Goal: Task Accomplishment & Management: Use online tool/utility

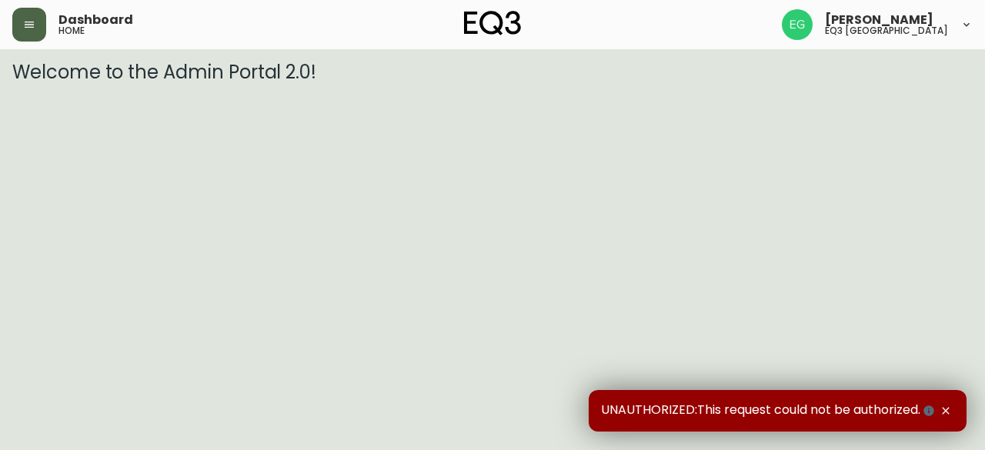
click at [45, 26] on button "button" at bounding box center [29, 25] width 34 height 34
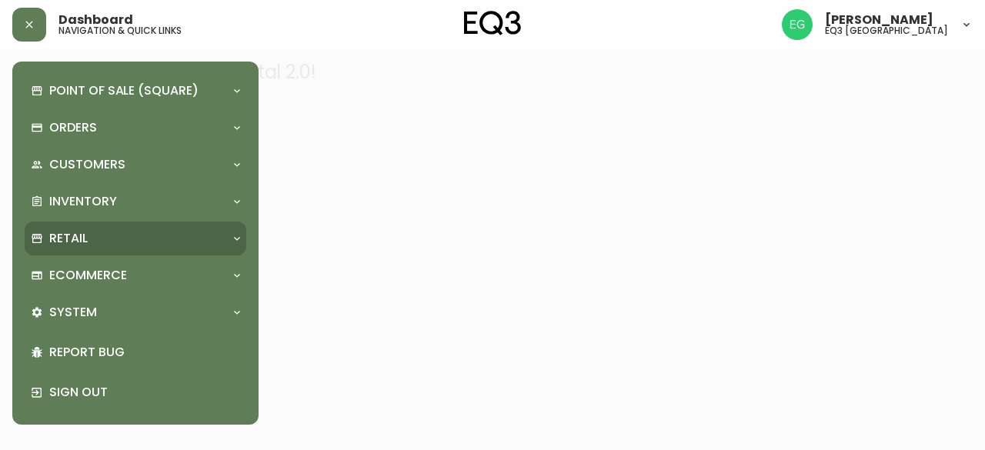
click at [116, 229] on div "Retail" at bounding box center [136, 239] width 222 height 34
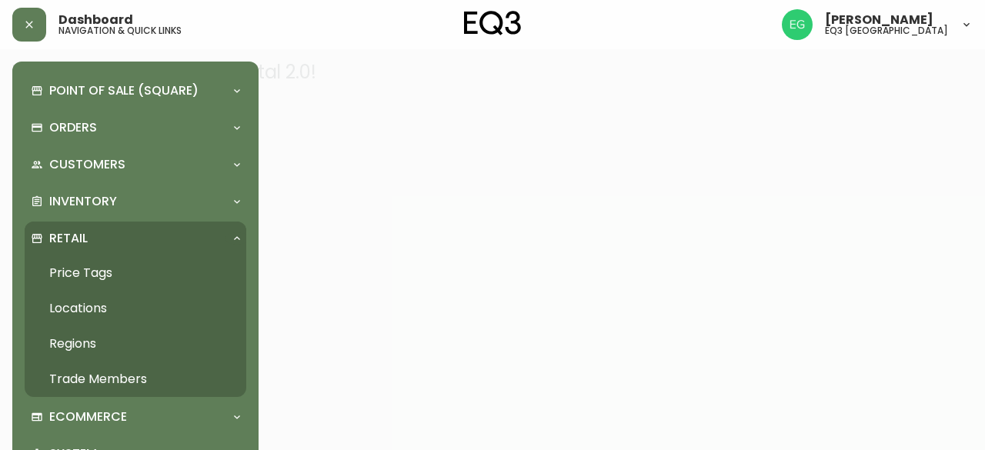
click at [140, 263] on link "Price Tags" at bounding box center [136, 272] width 222 height 35
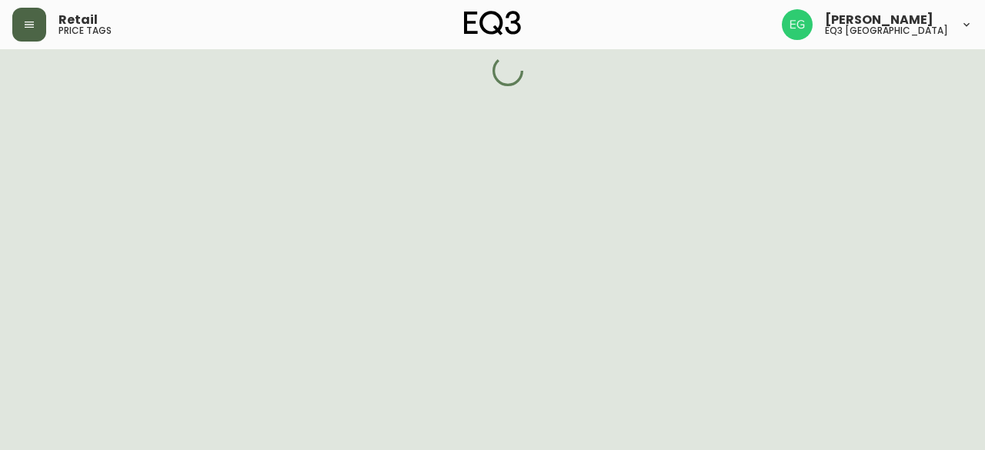
click at [32, 27] on icon "button" at bounding box center [29, 25] width 9 height 6
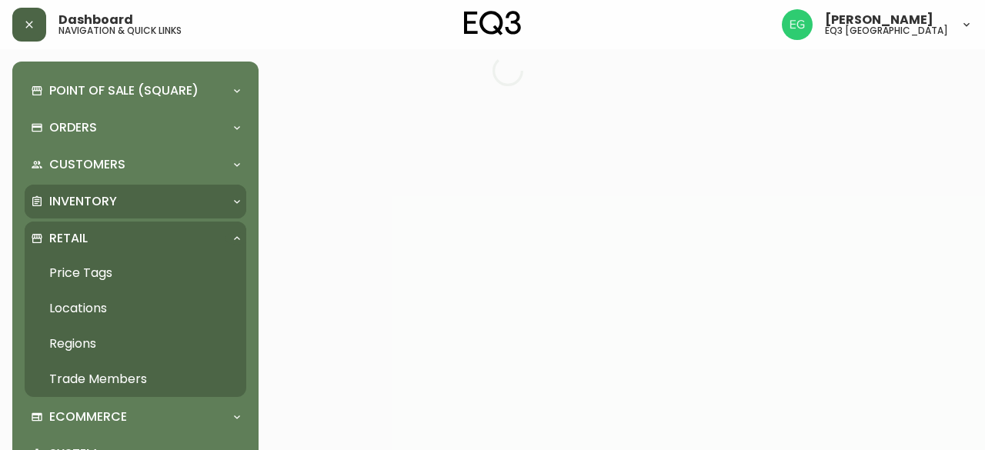
click at [140, 198] on div "Inventory" at bounding box center [128, 201] width 194 height 17
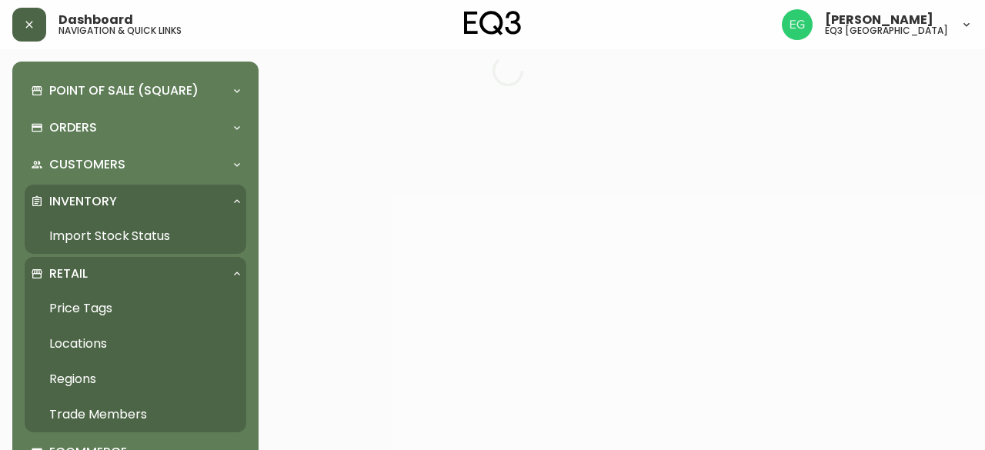
click at [105, 242] on link "Import Stock Status" at bounding box center [136, 236] width 222 height 35
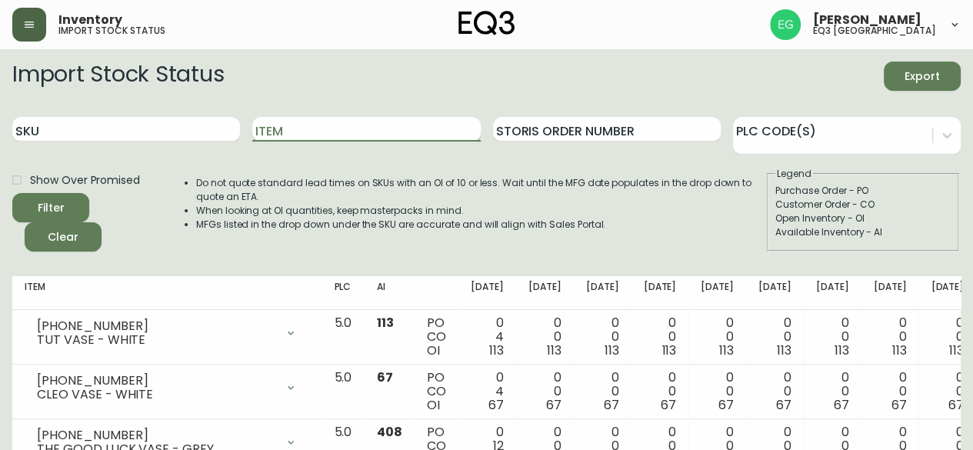
click at [325, 132] on input "Item" at bounding box center [366, 129] width 228 height 25
paste input "[PHONE_NUMBER]"
click at [325, 132] on input "Item" at bounding box center [366, 129] width 228 height 25
type input "3"
click at [106, 124] on input "SKU" at bounding box center [126, 129] width 228 height 25
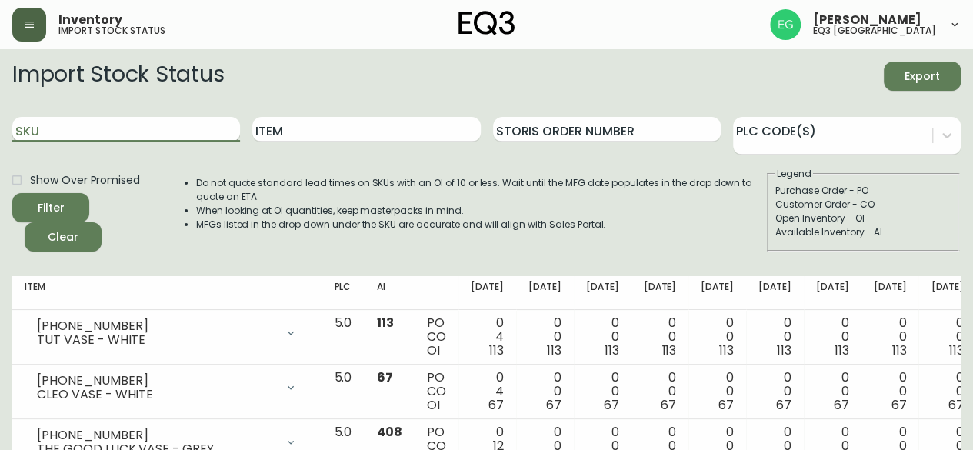
paste input "[PHONE_NUMBER]"
type input "[PHONE_NUMBER]"
click at [12, 193] on button "Filter" at bounding box center [50, 207] width 77 height 29
